Goal: Transaction & Acquisition: Purchase product/service

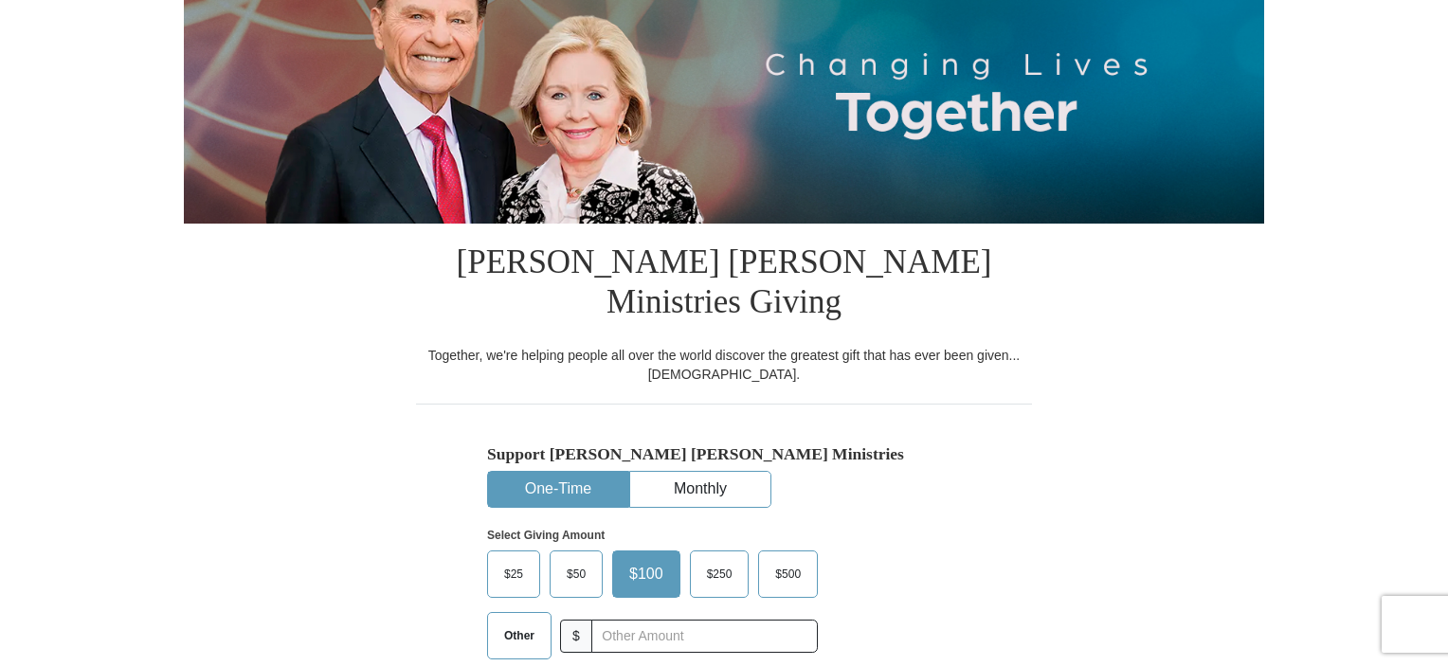
scroll to position [284, 0]
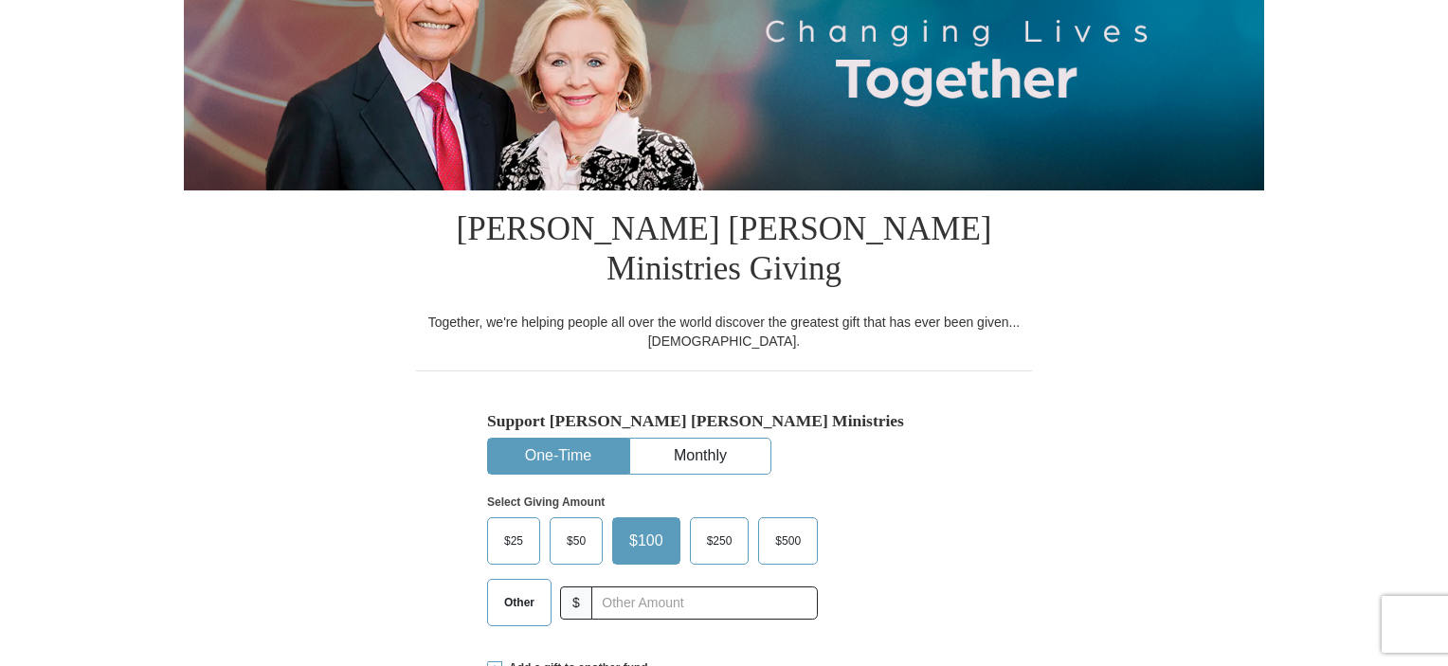
click at [511, 589] on span "Other" at bounding box center [519, 603] width 49 height 28
click at [0, 0] on input "Other" at bounding box center [0, 0] width 0 height 0
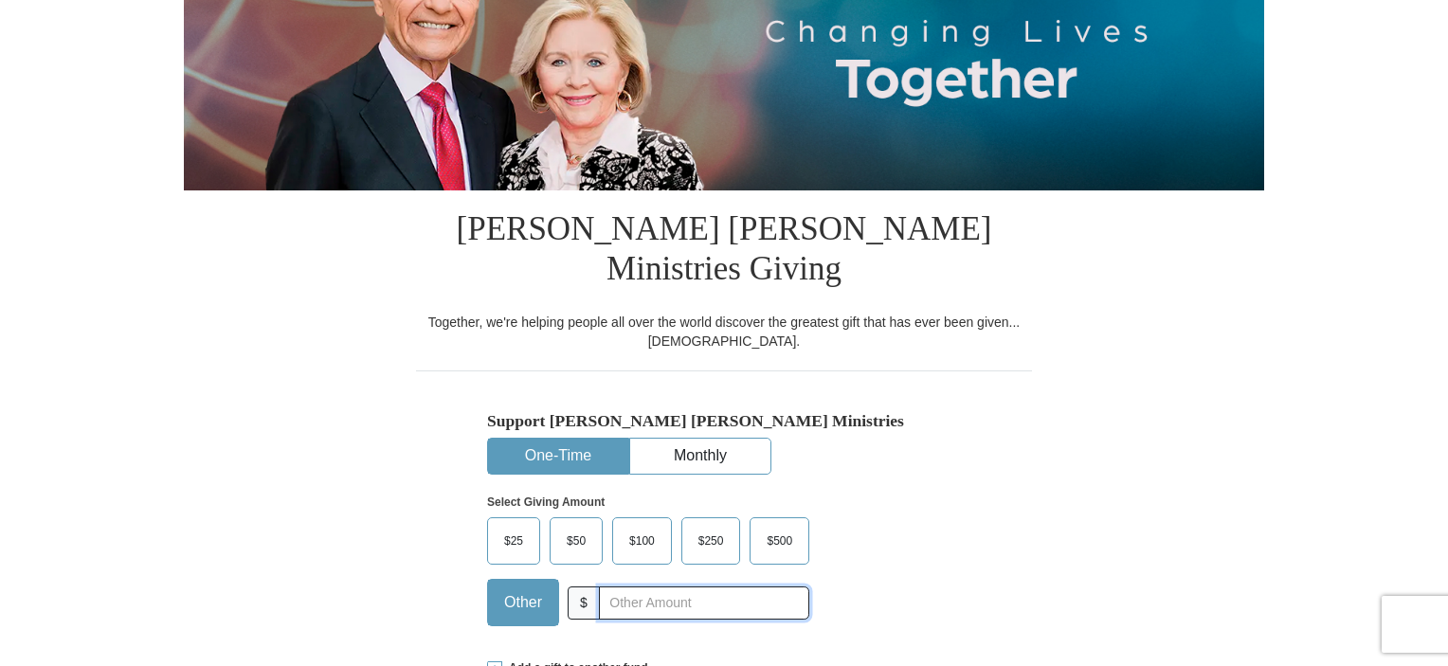
click at [629, 587] on input "text" at bounding box center [704, 603] width 210 height 33
type input "600"
click at [919, 535] on div "Select Giving Amount Amount must be a valid number The total gift cannot be les…" at bounding box center [724, 558] width 474 height 166
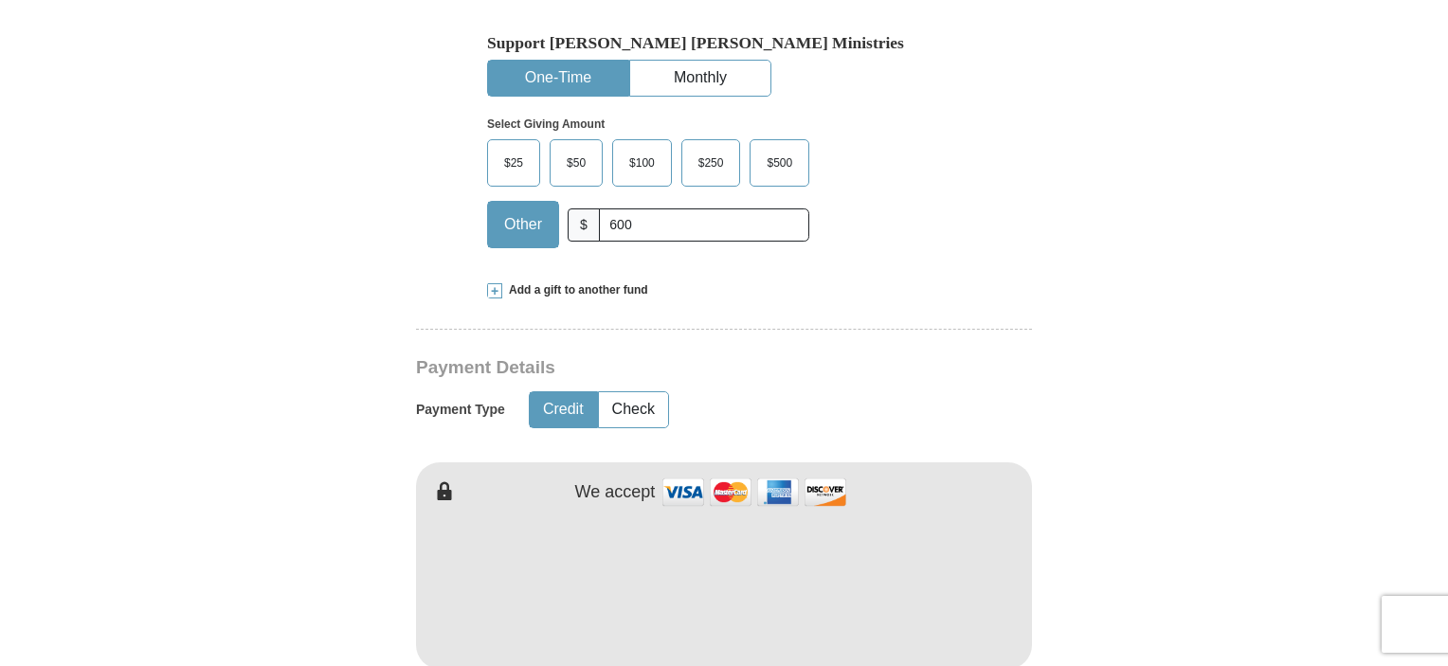
scroll to position [758, 0]
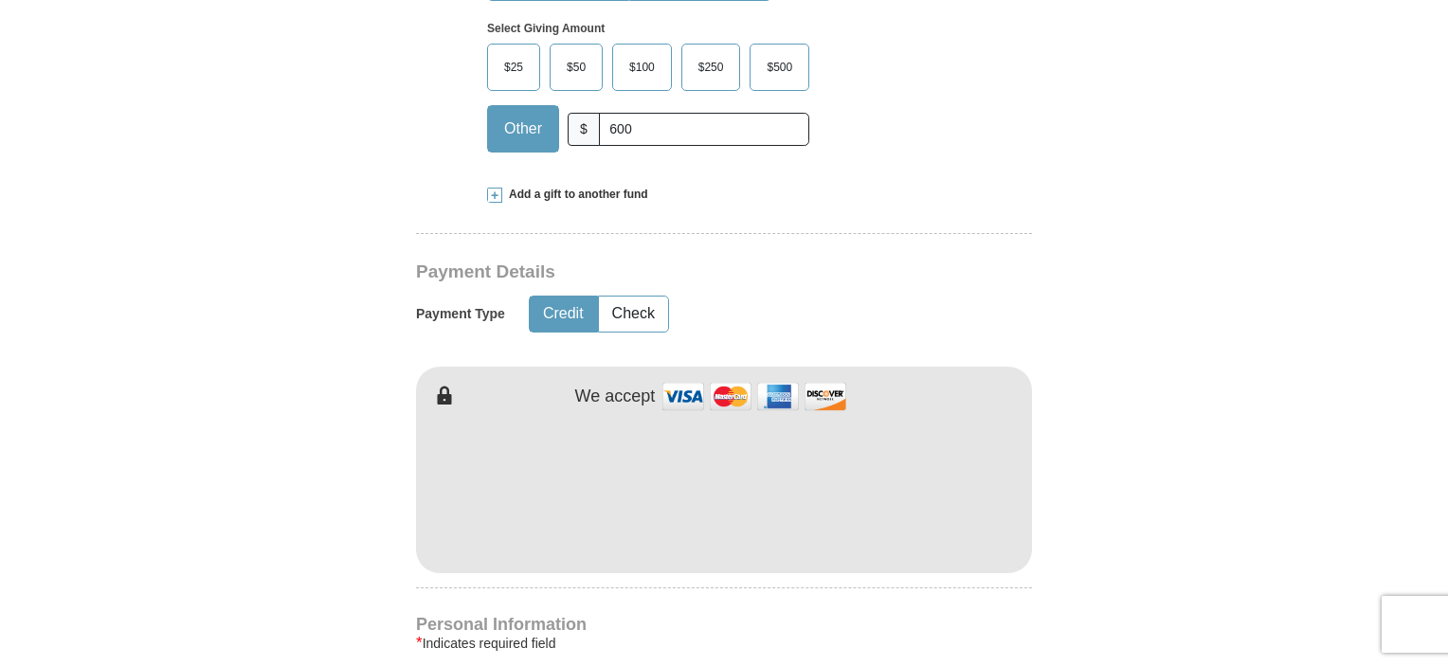
type input "John"
type input "Phillips"
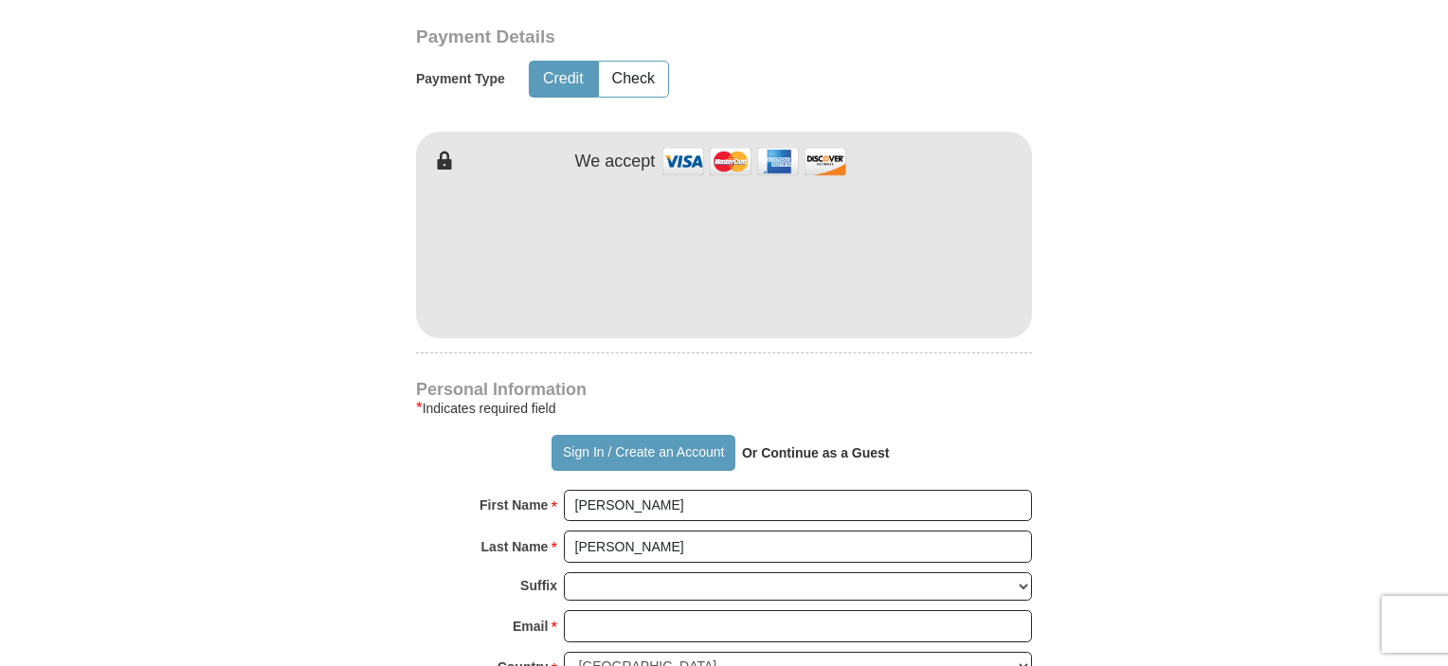
scroll to position [1043, 0]
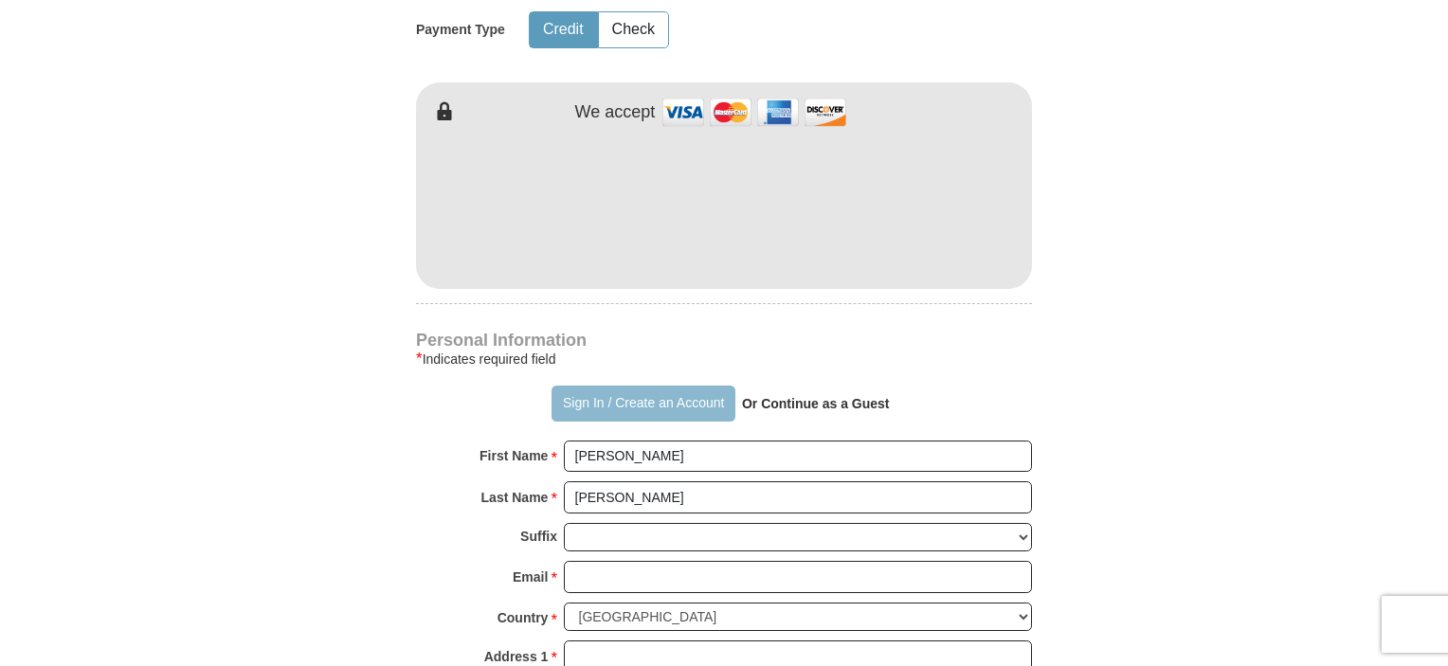
click at [633, 386] on button "Sign In / Create an Account" at bounding box center [643, 404] width 183 height 36
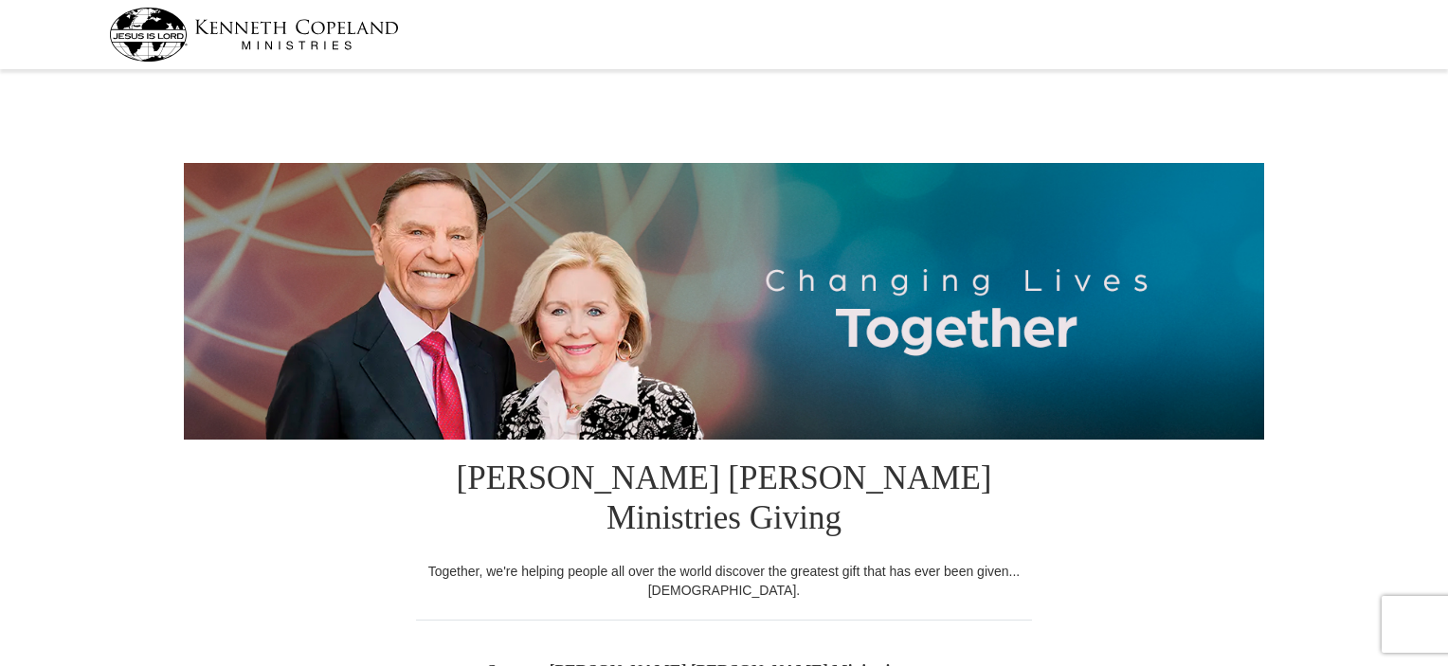
select select "MI"
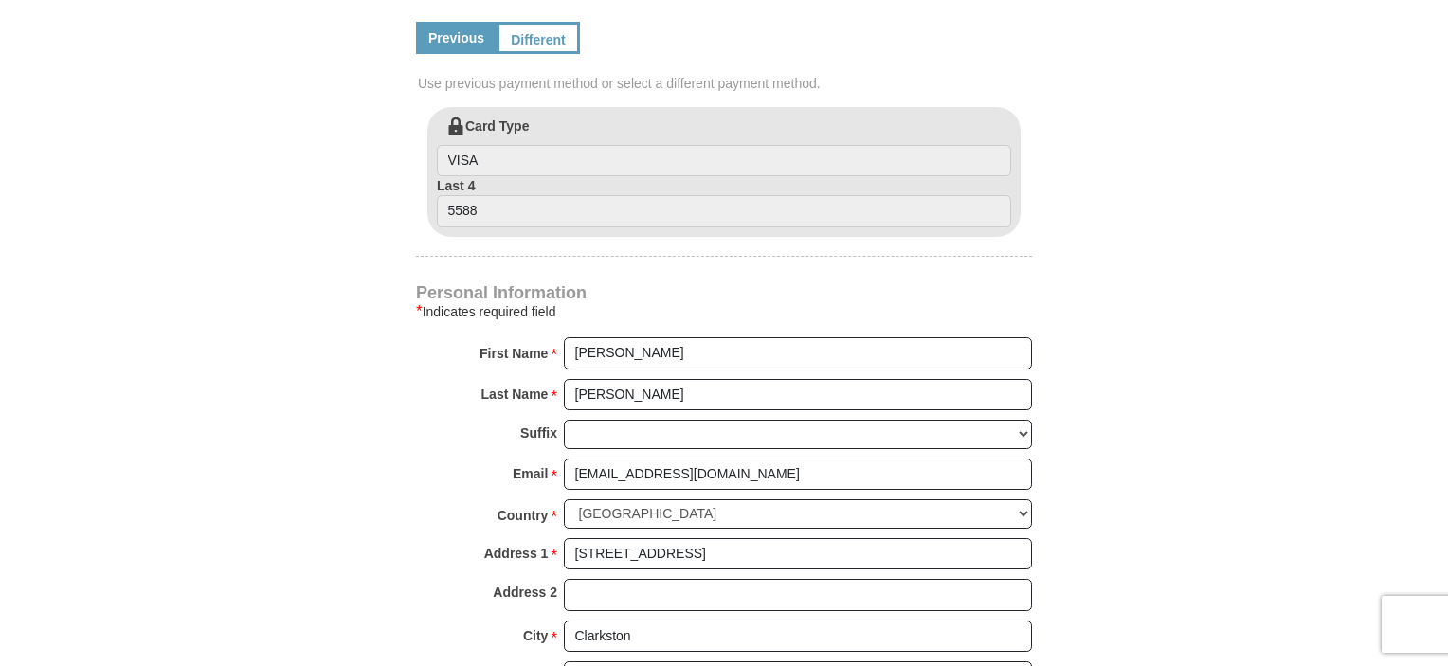
scroll to position [1043, 0]
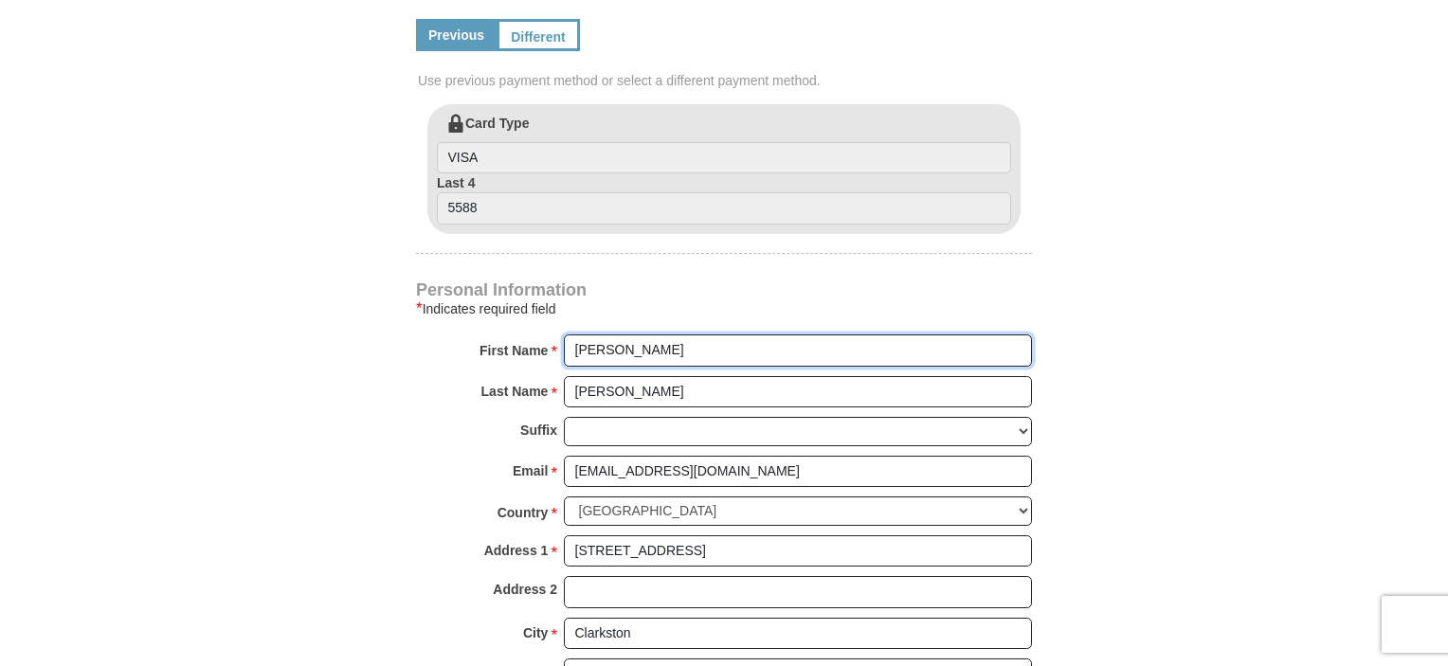
click at [578, 335] on input "Lindy" at bounding box center [798, 351] width 468 height 32
click at [572, 335] on input "Lindy" at bounding box center [798, 351] width 468 height 32
type input "John & Lindy"
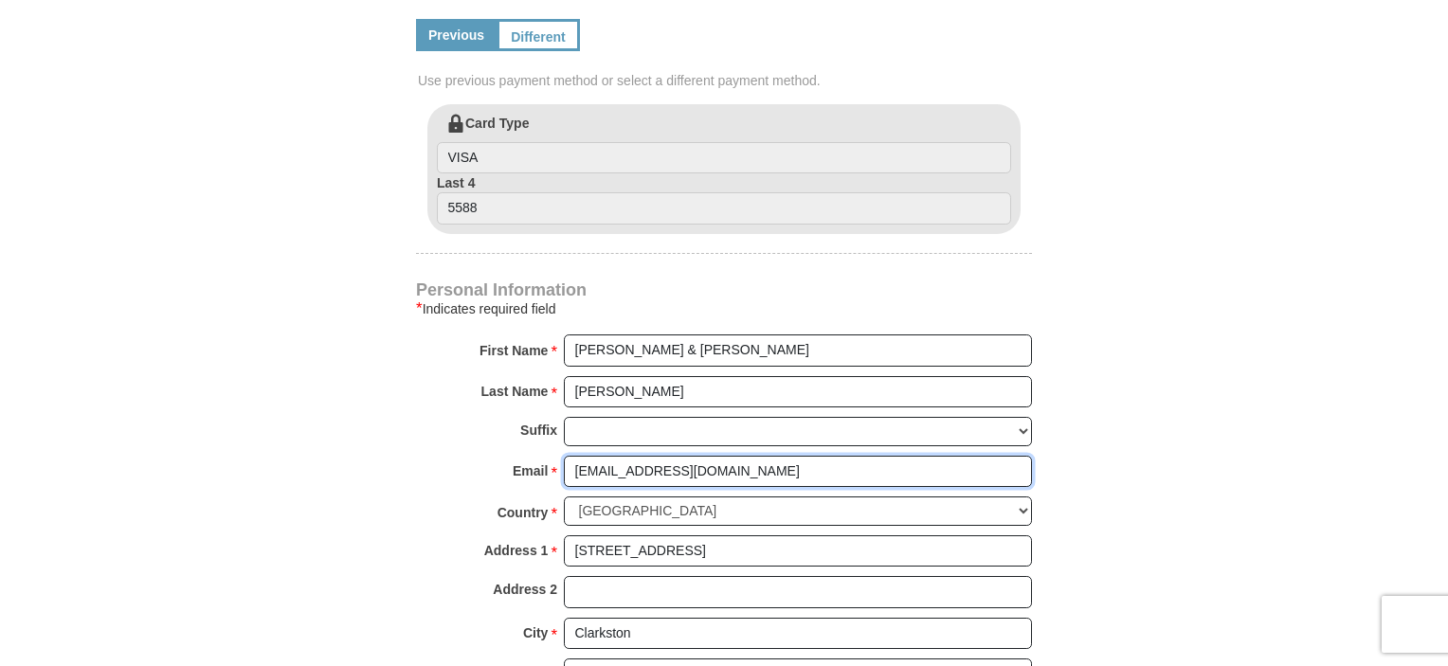
click at [948, 456] on input "jeplap@comcast.net" at bounding box center [798, 472] width 468 height 32
click at [1220, 405] on form "Kenneth Copeland Ministries Giving Together, we're helping people all over the …" at bounding box center [724, 80] width 1081 height 2094
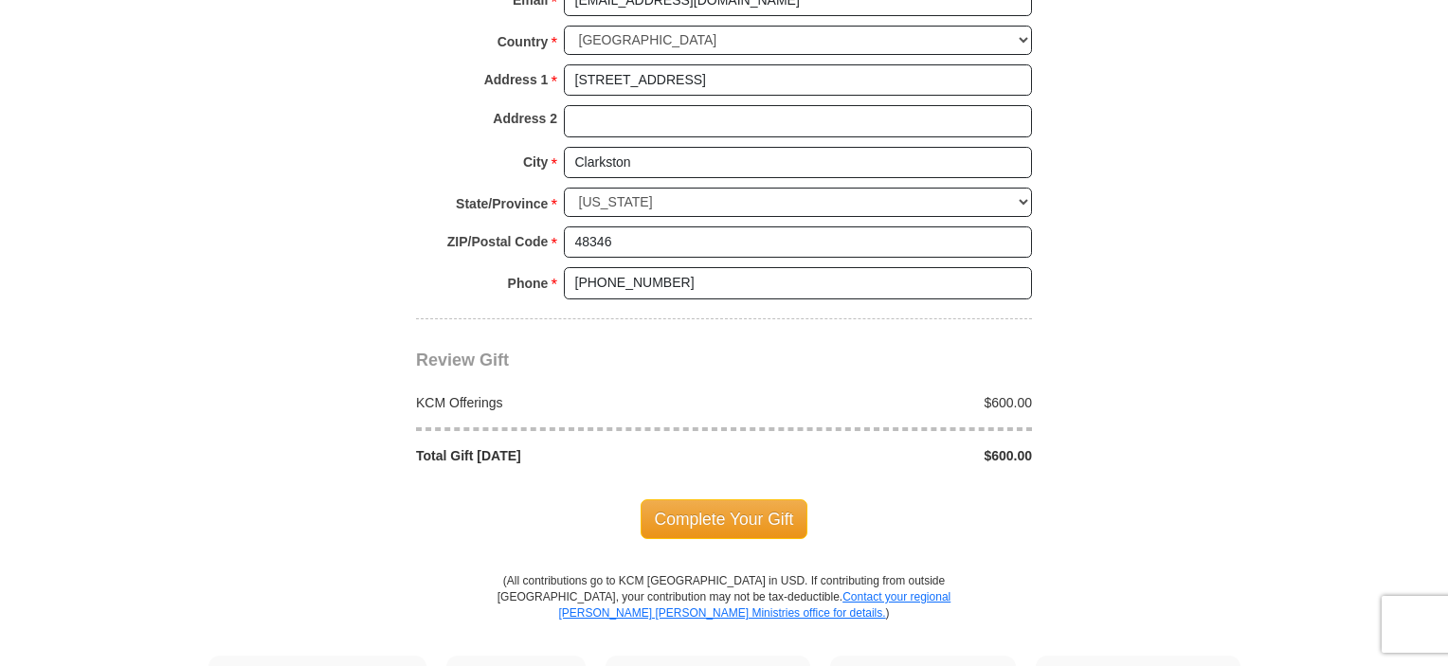
scroll to position [1516, 0]
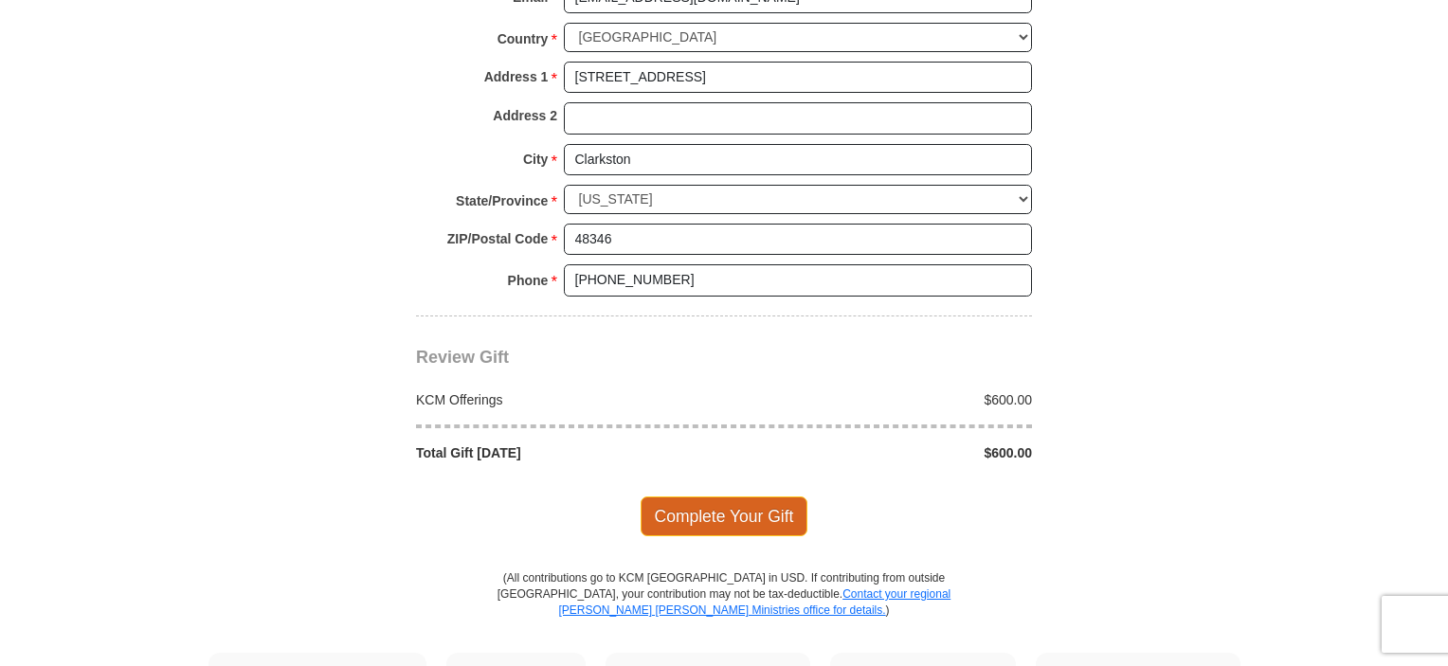
click at [740, 497] on span "Complete Your Gift" at bounding box center [725, 517] width 168 height 40
